Goal: Information Seeking & Learning: Find specific page/section

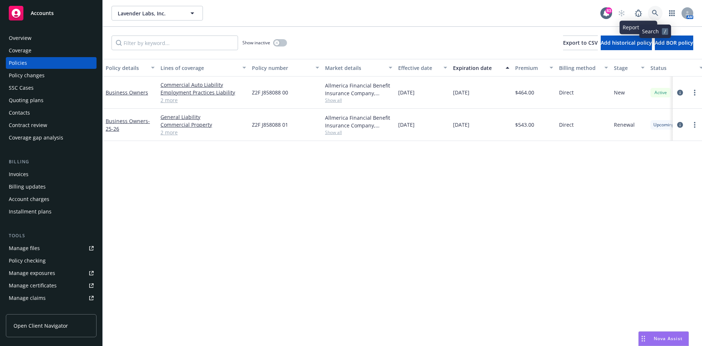
click at [655, 11] on icon at bounding box center [655, 13] width 7 height 7
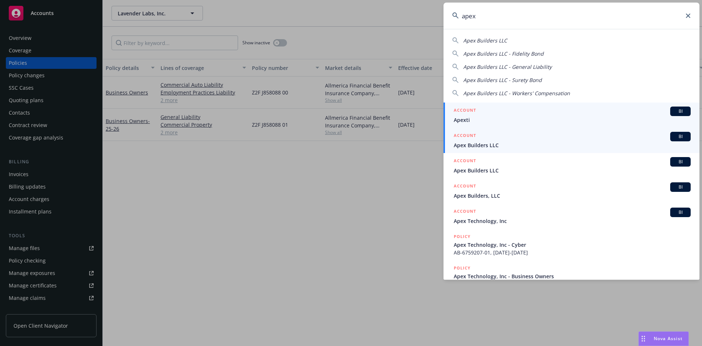
type input "apex"
click at [468, 132] on h5 "ACCOUNT" at bounding box center [465, 136] width 22 height 9
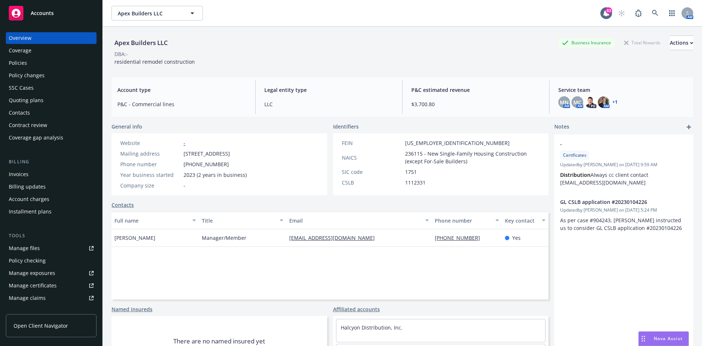
click at [36, 64] on div "Policies" at bounding box center [51, 63] width 85 height 12
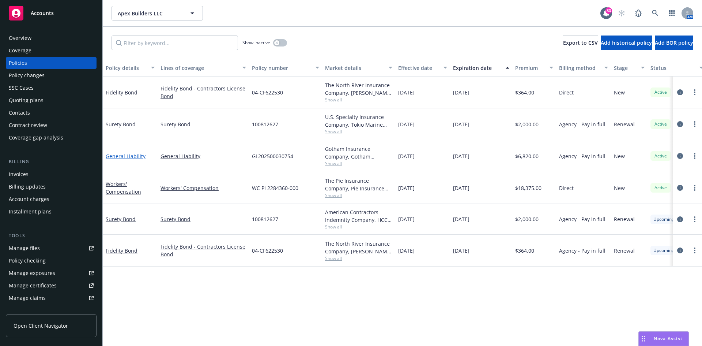
click at [122, 156] on link "General Liability" at bounding box center [126, 155] width 40 height 7
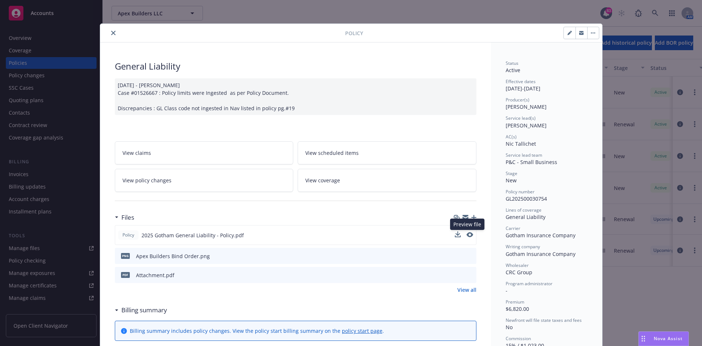
click at [469, 231] on button at bounding box center [470, 235] width 7 height 8
click at [466, 234] on icon "preview file" at bounding box center [469, 234] width 7 height 5
click at [109, 30] on button "close" at bounding box center [113, 33] width 9 height 9
